Goal: Task Accomplishment & Management: Complete application form

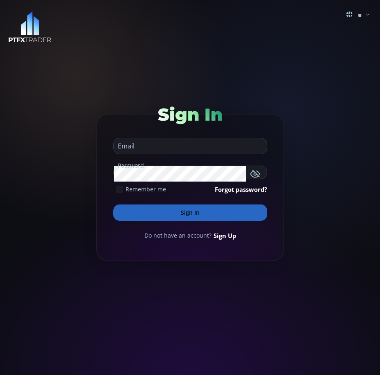
click at [143, 149] on input "email" at bounding box center [188, 146] width 149 height 16
click at [135, 97] on div "Sign In" at bounding box center [190, 116] width 154 height 38
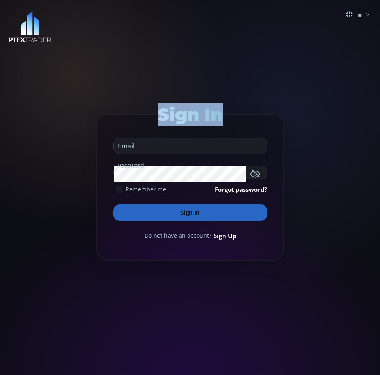
drag, startPoint x: 159, startPoint y: 111, endPoint x: 218, endPoint y: 112, distance: 59.3
click at [218, 112] on span "Sign In" at bounding box center [190, 114] width 65 height 21
click at [214, 118] on span "Sign In" at bounding box center [190, 114] width 65 height 21
drag, startPoint x: 159, startPoint y: 118, endPoint x: 230, endPoint y: 123, distance: 71.7
click at [230, 123] on div "Sign In" at bounding box center [190, 116] width 154 height 38
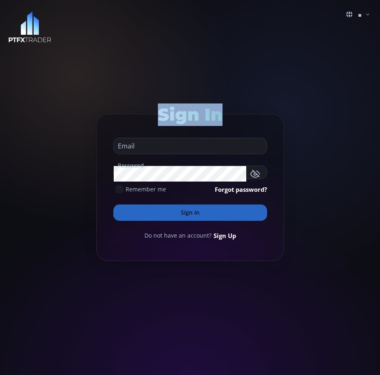
click at [199, 120] on span "Sign In" at bounding box center [190, 114] width 65 height 21
drag, startPoint x: 159, startPoint y: 112, endPoint x: 220, endPoint y: 115, distance: 61.8
click at [220, 115] on span "Sign In" at bounding box center [190, 114] width 65 height 21
click at [203, 119] on span "Sign In" at bounding box center [190, 114] width 65 height 21
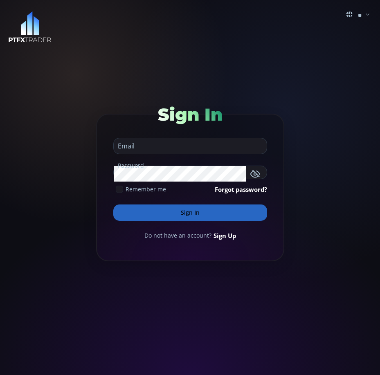
click at [182, 143] on input "email" at bounding box center [188, 146] width 149 height 16
click at [171, 179] on form "Sign In Email Password Remember me Forgot password? Sign In Do not have an acco…" at bounding box center [190, 188] width 188 height 148
click at [173, 151] on input "email" at bounding box center [188, 146] width 149 height 16
click at [130, 113] on div "Sign In" at bounding box center [190, 116] width 154 height 38
click at [148, 148] on input "email" at bounding box center [188, 146] width 149 height 16
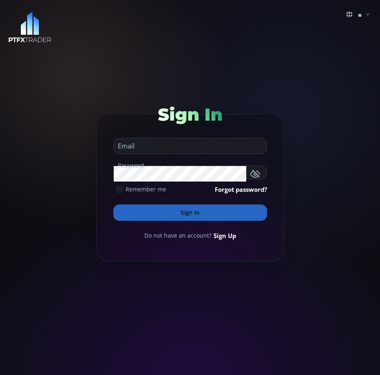
click at [139, 125] on div "Sign In" at bounding box center [190, 116] width 154 height 38
drag, startPoint x: 209, startPoint y: 188, endPoint x: 285, endPoint y: 194, distance: 76.6
click at [285, 194] on div "** en it ro fr de Sign In Email Password Remember me Forgot password? Sign In D…" at bounding box center [190, 187] width 380 height 375
click at [271, 192] on form "Sign In Email Password Remember me Forgot password? Sign In Do not have an acco…" at bounding box center [190, 188] width 188 height 148
click at [229, 189] on link "Forgot password?" at bounding box center [241, 189] width 52 height 9
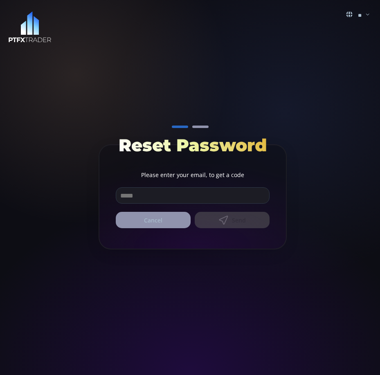
click at [167, 219] on button "Cancel" at bounding box center [153, 220] width 75 height 16
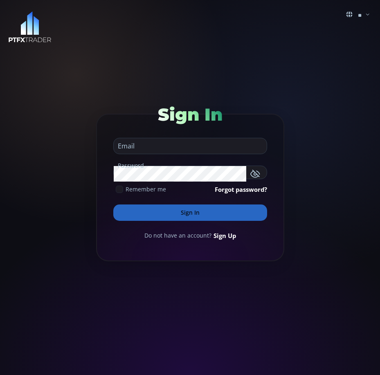
click at [231, 191] on link "Forgot password?" at bounding box center [241, 189] width 52 height 9
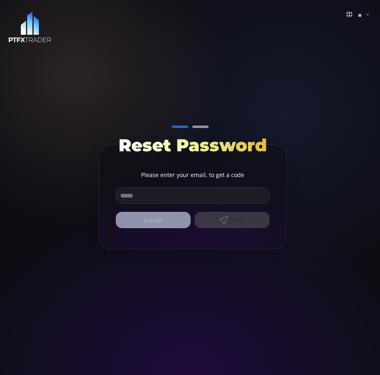
click at [188, 201] on input "email" at bounding box center [192, 196] width 153 height 16
click at [165, 220] on button "Cancel" at bounding box center [153, 220] width 75 height 16
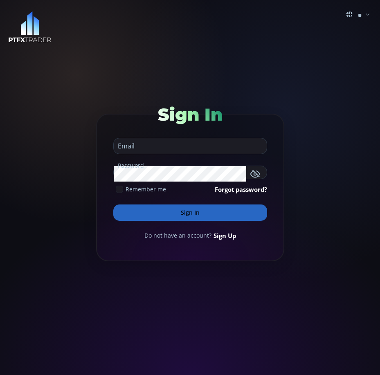
click at [223, 237] on link "Sign Up" at bounding box center [224, 235] width 22 height 9
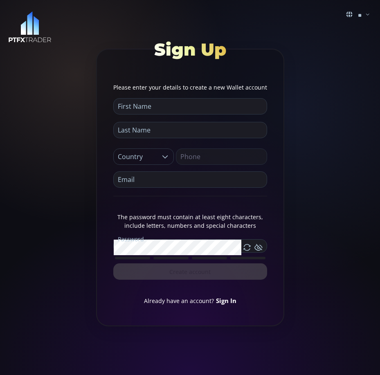
click at [141, 106] on input "text" at bounding box center [188, 106] width 149 height 16
click at [154, 122] on fieldset "Last Name" at bounding box center [190, 130] width 154 height 16
click at [315, 213] on div "** en it ro fr de Sign Up Please enter your details to create a [GEOGRAPHIC_DAT…" at bounding box center [190, 187] width 380 height 375
click at [303, 192] on div "** en it ro fr de Sign Up Please enter your details to create a [GEOGRAPHIC_DAT…" at bounding box center [190, 187] width 380 height 375
click at [320, 208] on div "** en it ro fr de Sign Up Please enter your details to create a [GEOGRAPHIC_DAT…" at bounding box center [190, 187] width 380 height 375
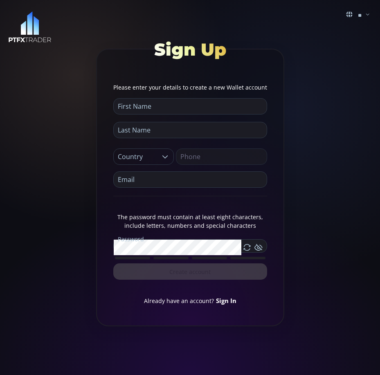
click at [180, 108] on input "text" at bounding box center [188, 106] width 149 height 16
click at [179, 121] on div "Last Name" at bounding box center [190, 128] width 154 height 20
click at [154, 153] on input at bounding box center [137, 157] width 47 height 16
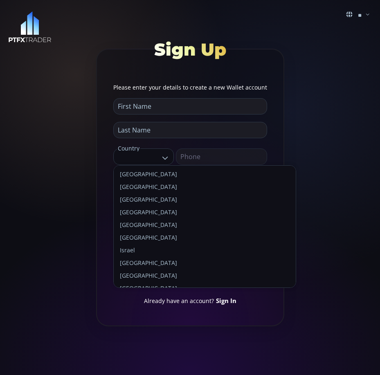
click at [309, 147] on div "** en it ro fr de Sign Up Please enter your details to create a [GEOGRAPHIC_DAT…" at bounding box center [190, 187] width 380 height 375
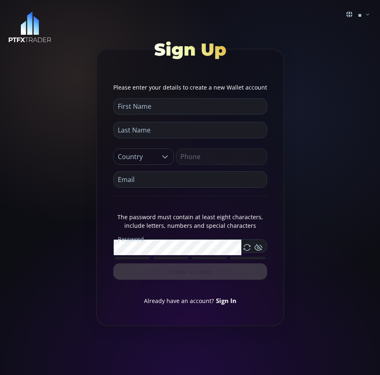
click at [224, 156] on div "Phone" at bounding box center [221, 154] width 91 height 19
click at [190, 156] on div "Phone" at bounding box center [221, 154] width 91 height 19
click at [320, 159] on div "** en it ro fr de Sign Up Please enter your details to create a [GEOGRAPHIC_DAT…" at bounding box center [190, 187] width 380 height 375
drag, startPoint x: 199, startPoint y: 164, endPoint x: 181, endPoint y: 159, distance: 19.0
click at [189, 161] on div "Phone" at bounding box center [221, 154] width 91 height 19
